Goal: Check status: Check status

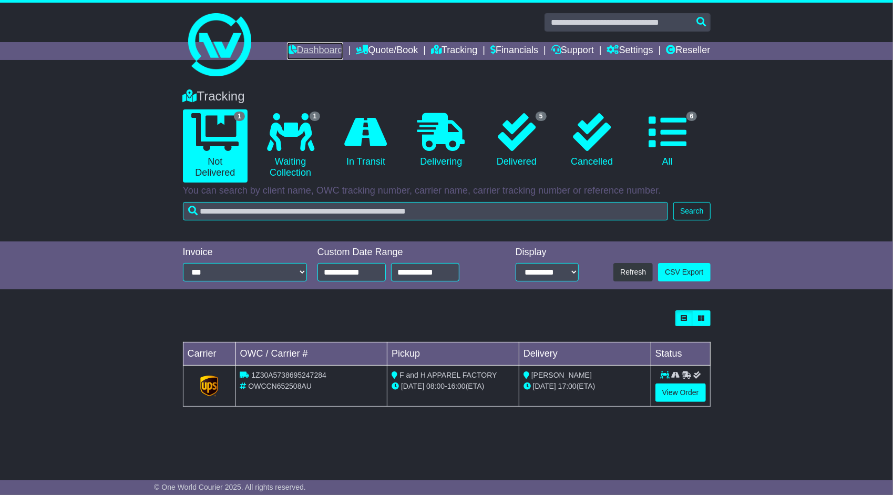
click at [309, 47] on link "Dashboard" at bounding box center [315, 51] width 56 height 18
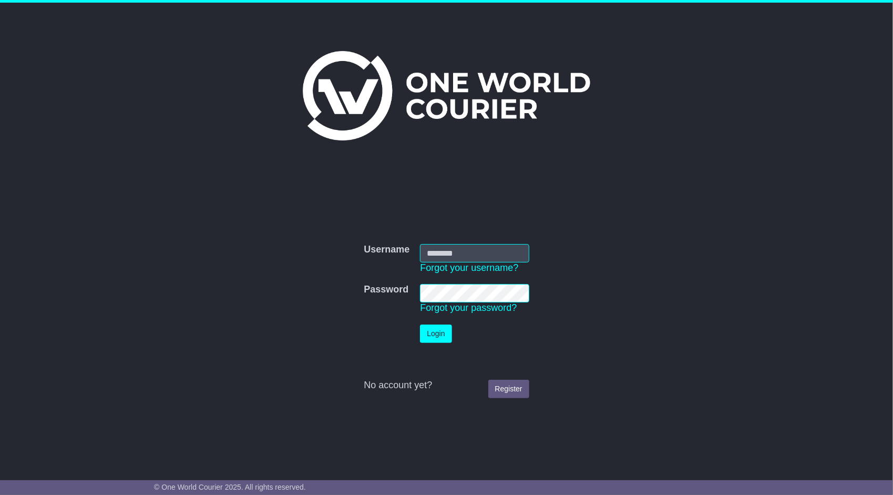
type input "**********"
click at [435, 332] on button "Login" at bounding box center [436, 333] width 32 height 18
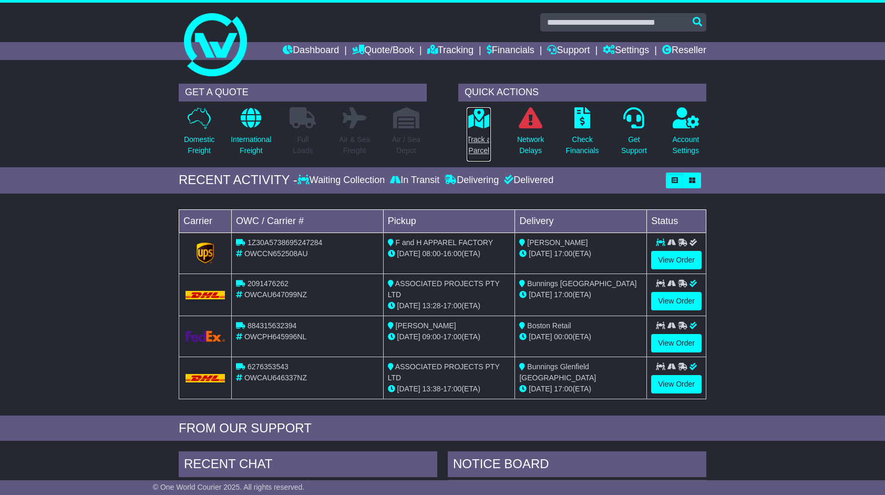
click at [476, 136] on p "Track a Parcel" at bounding box center [479, 145] width 24 height 22
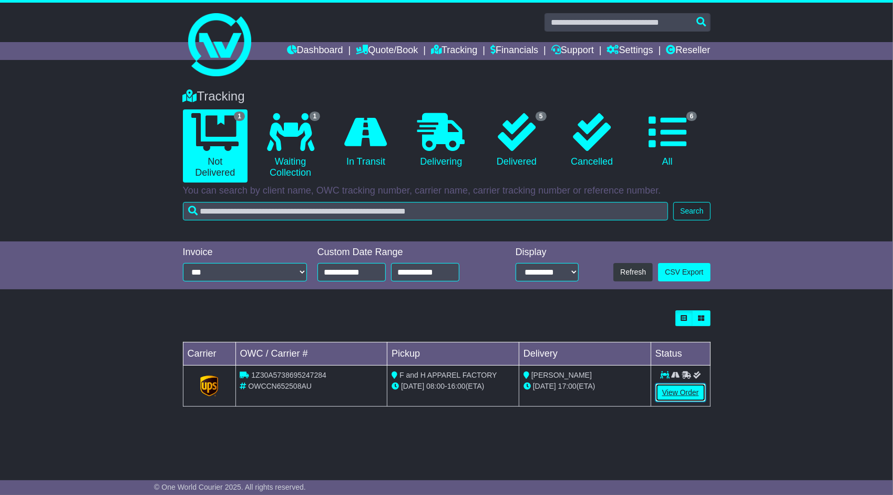
click at [679, 392] on link "View Order" at bounding box center [680, 392] width 50 height 18
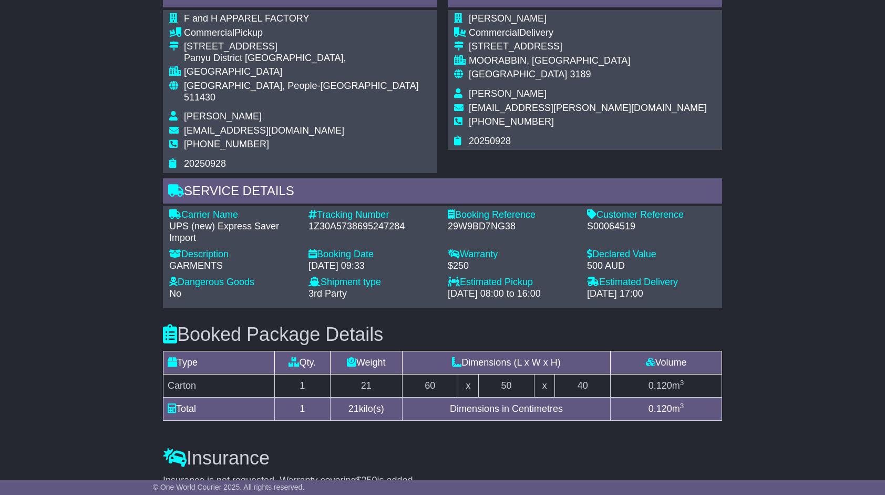
scroll to position [736, 0]
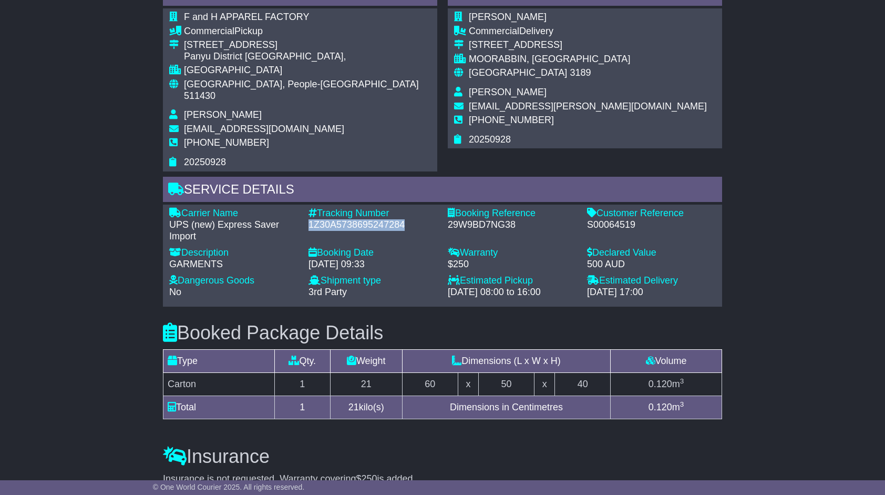
drag, startPoint x: 407, startPoint y: 211, endPoint x: 304, endPoint y: 210, distance: 102.5
click at [304, 210] on div "Tracking Number - 1Z30A5738695247284" at bounding box center [372, 225] width 139 height 34
copy div "1Z30A5738695247284"
